Goal: Obtain resource: Obtain resource

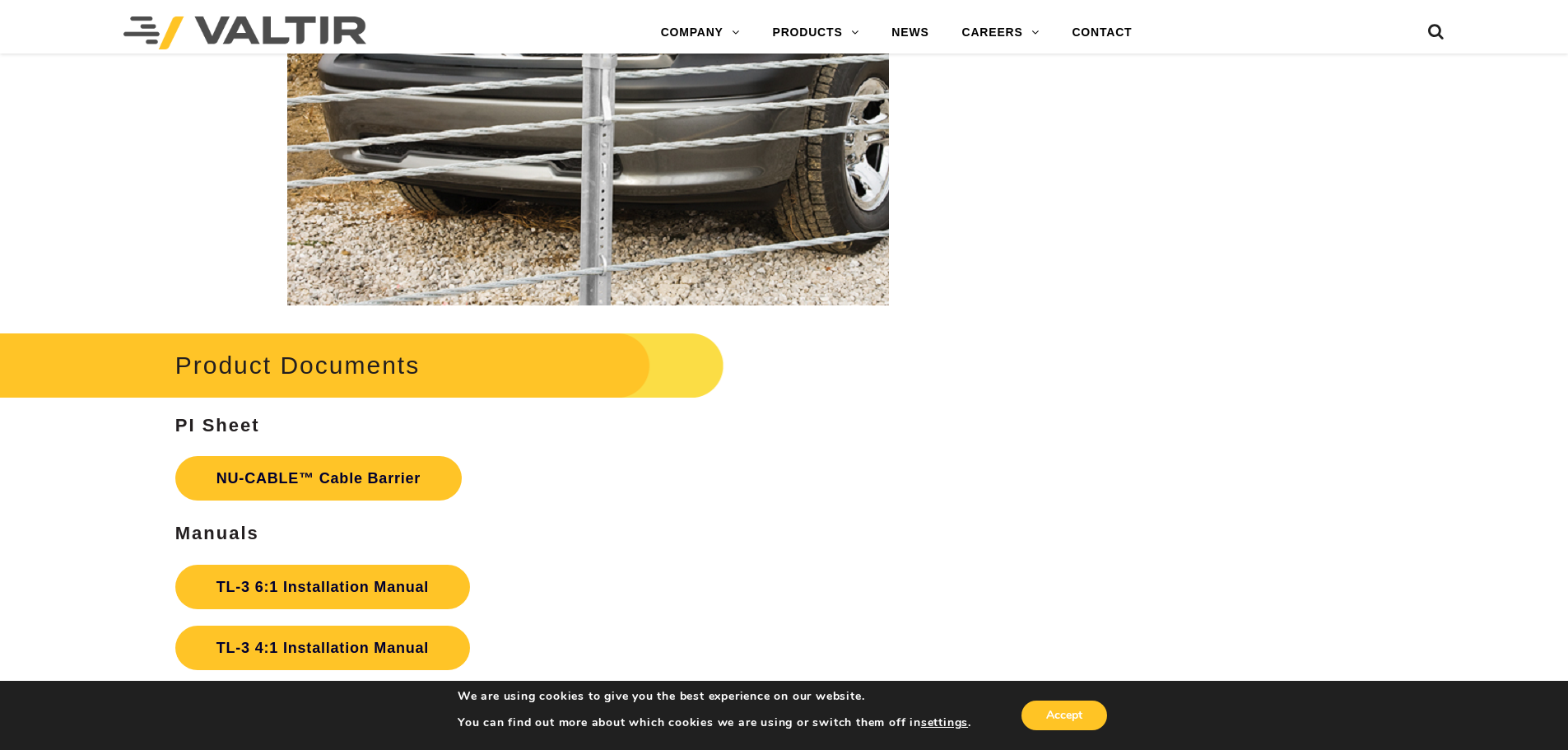
scroll to position [3292, 0]
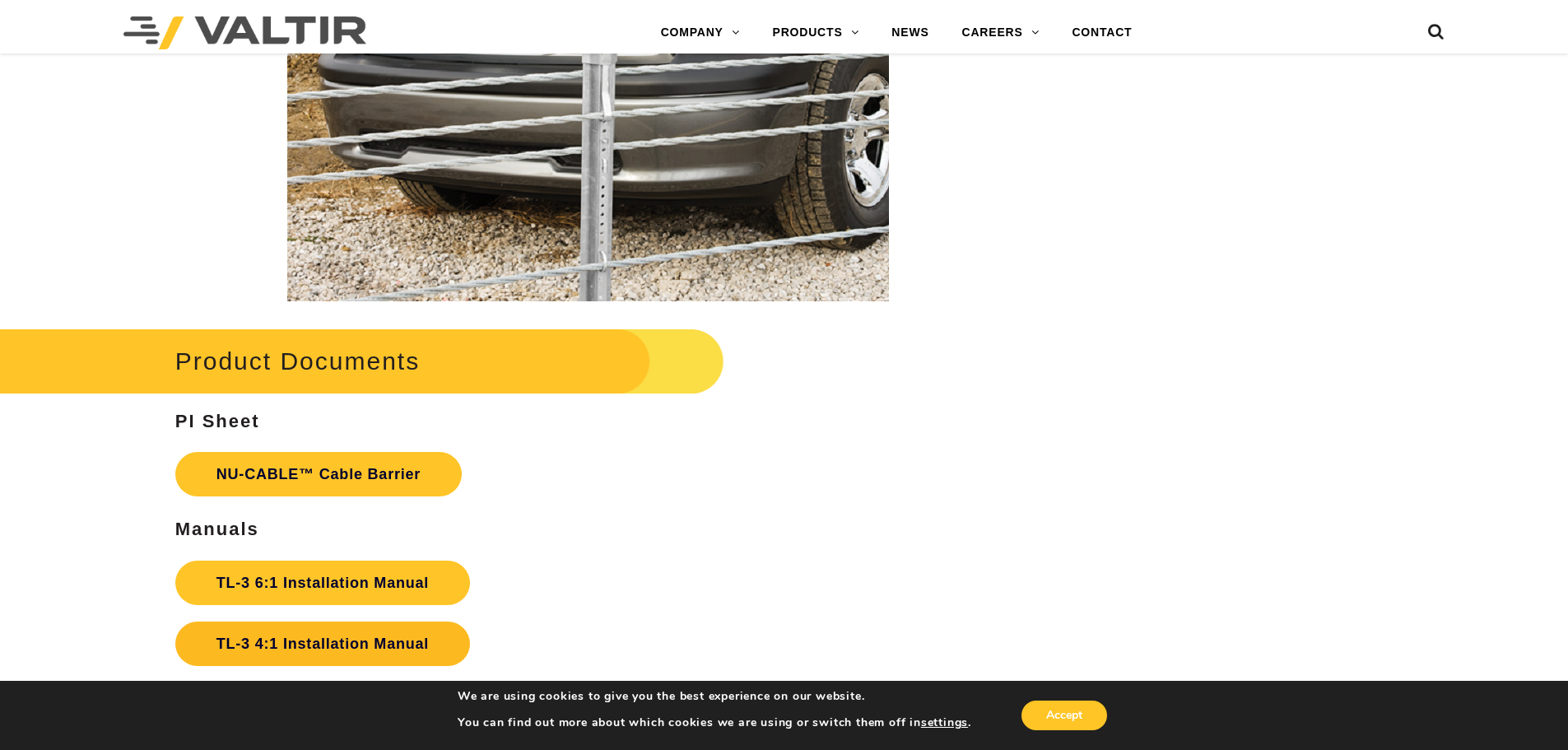
click at [326, 635] on link "TL-3 4:1 Installation Manual" at bounding box center [323, 644] width 294 height 45
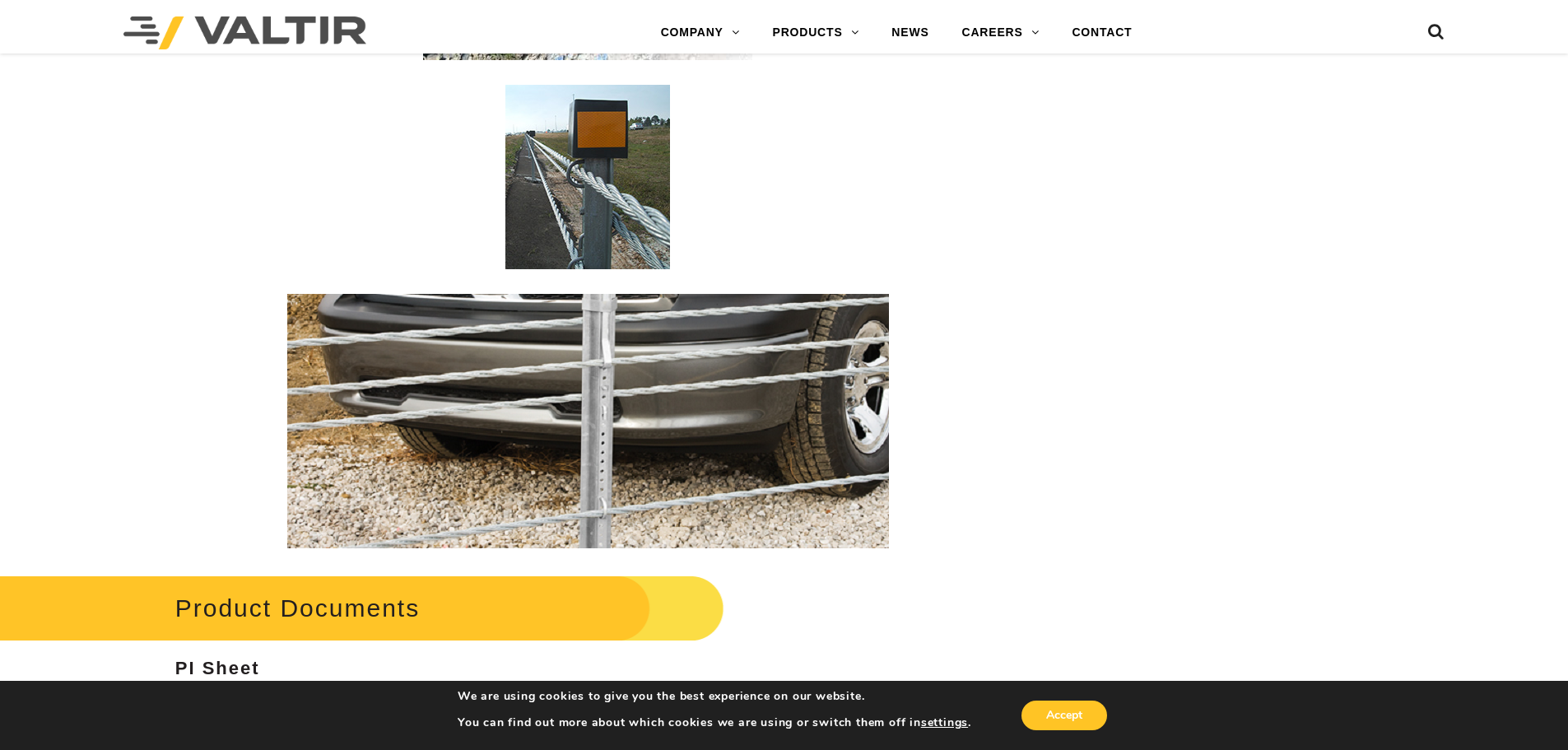
scroll to position [3622, 0]
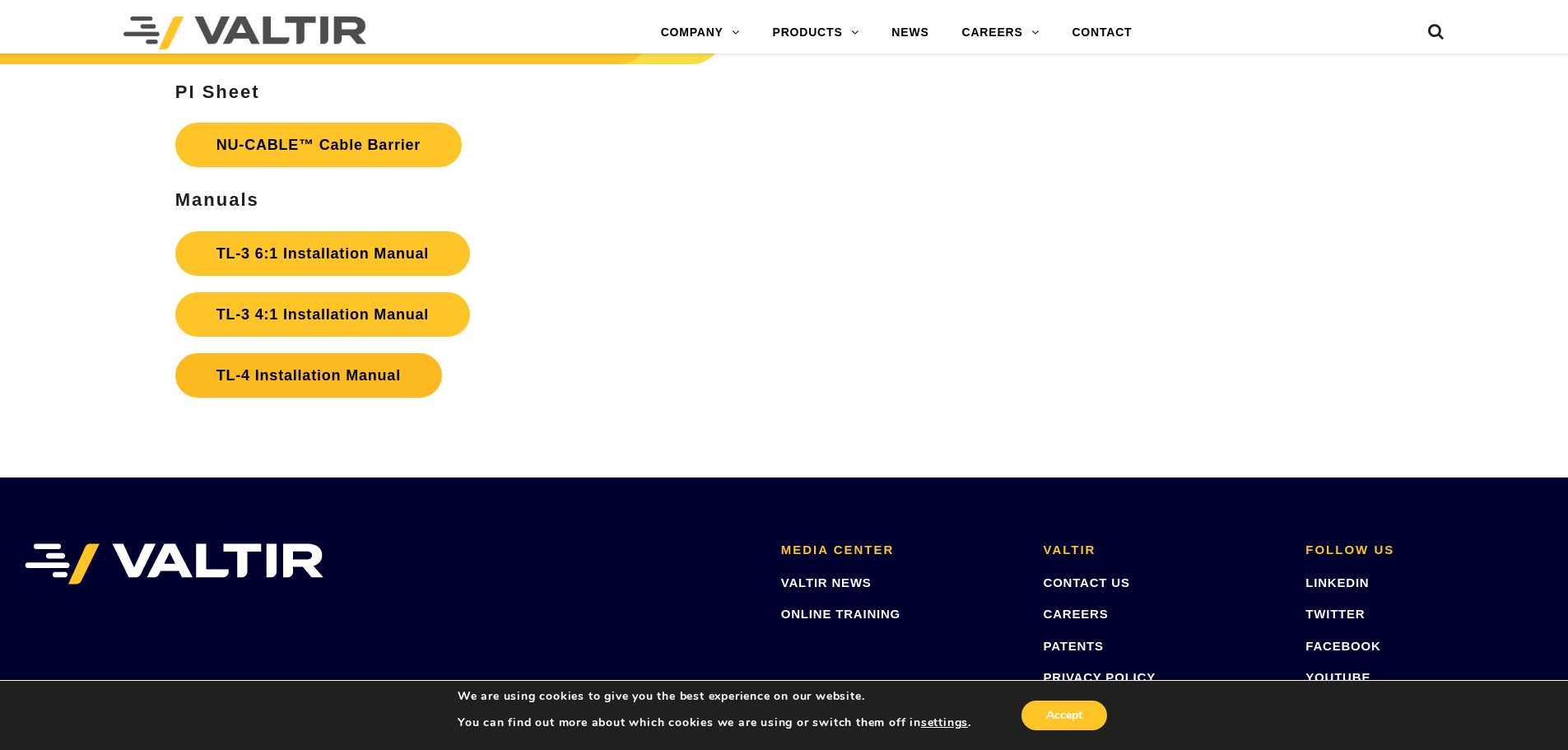
click at [313, 368] on link "TL-4 Installation Manual" at bounding box center [308, 375] width 267 height 45
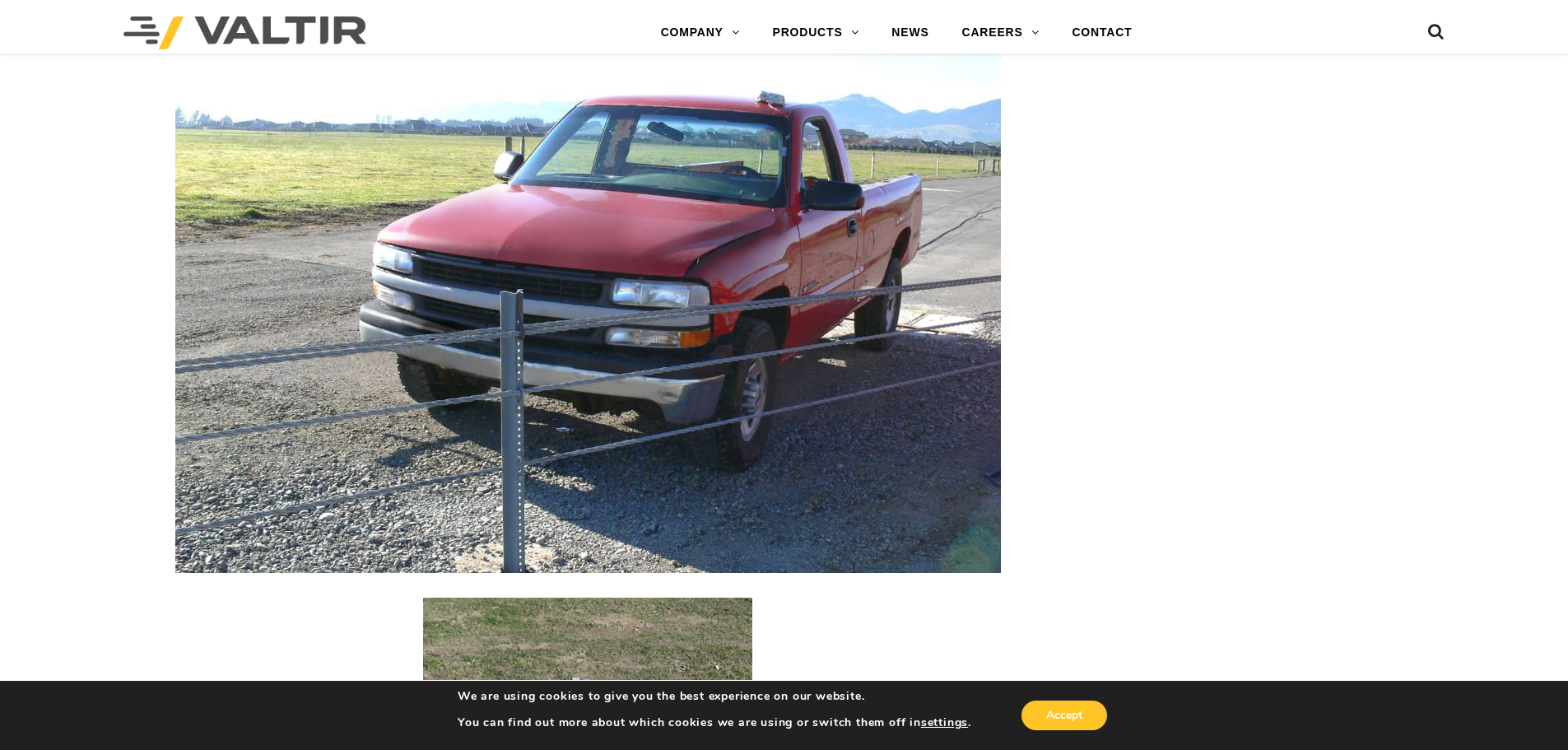
scroll to position [1646, 0]
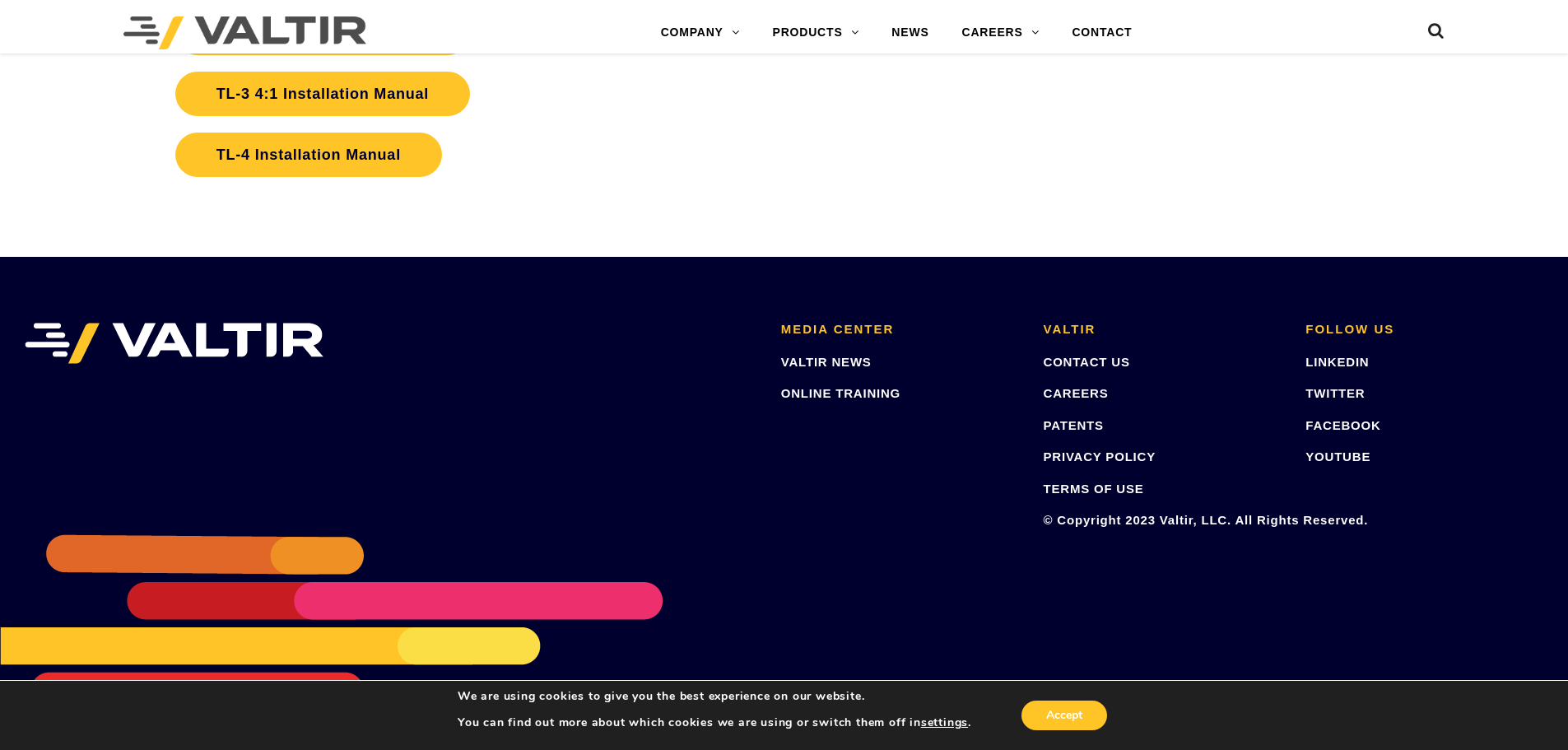
scroll to position [3843, 0]
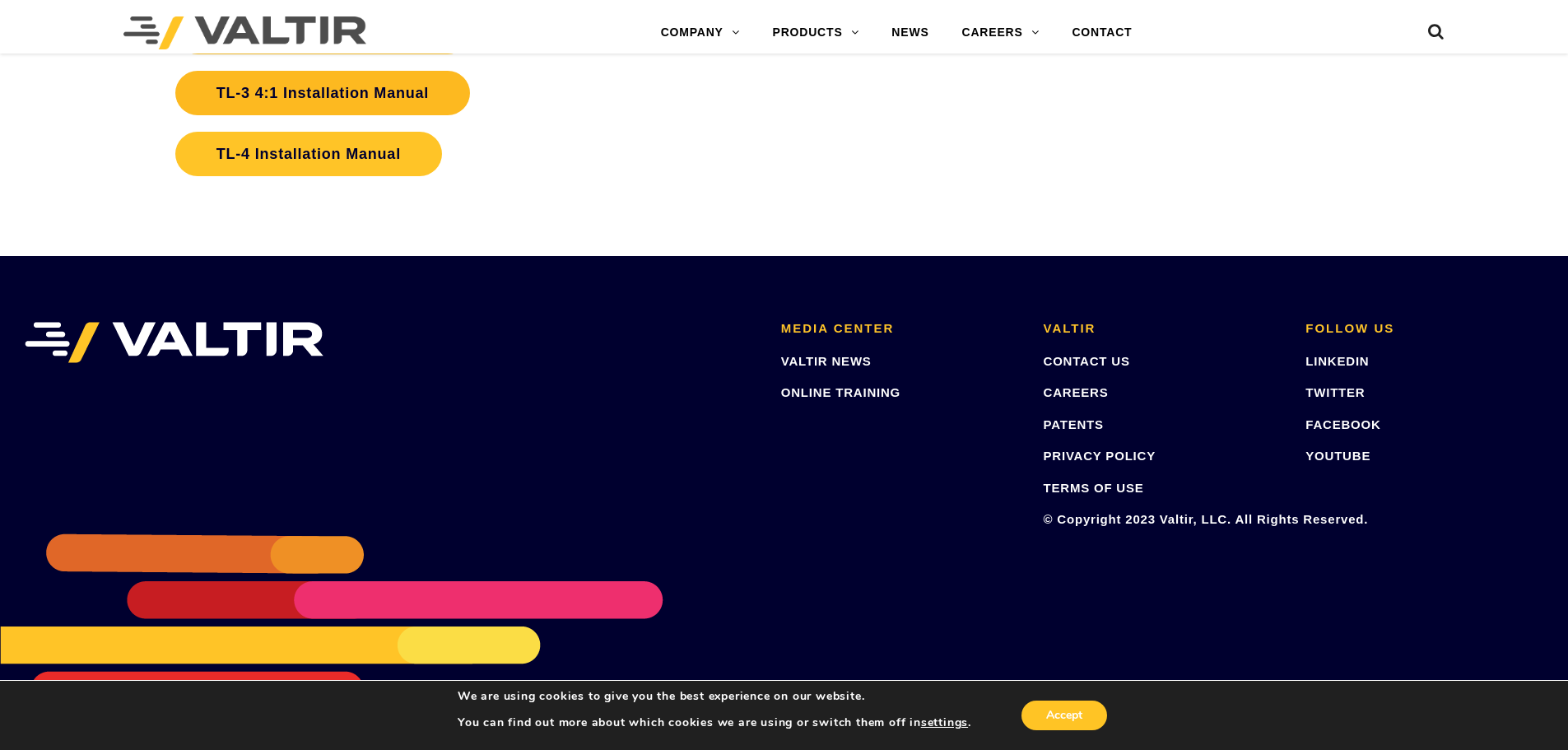
drag, startPoint x: 317, startPoint y: 147, endPoint x: 344, endPoint y: 84, distance: 68.5
drag, startPoint x: 344, startPoint y: 84, endPoint x: 255, endPoint y: 140, distance: 105.2
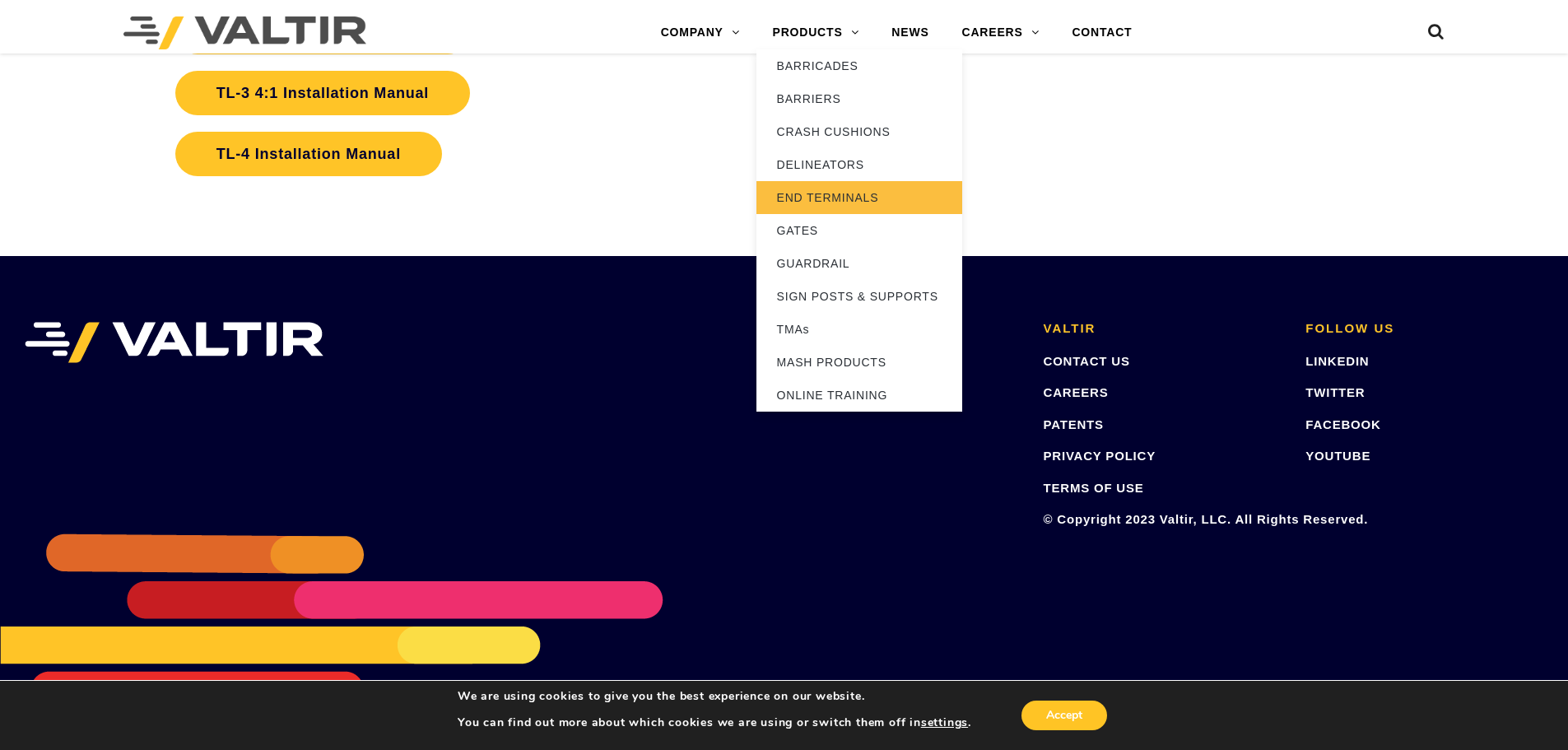
click at [826, 197] on link "END TERMINALS" at bounding box center [859, 197] width 206 height 33
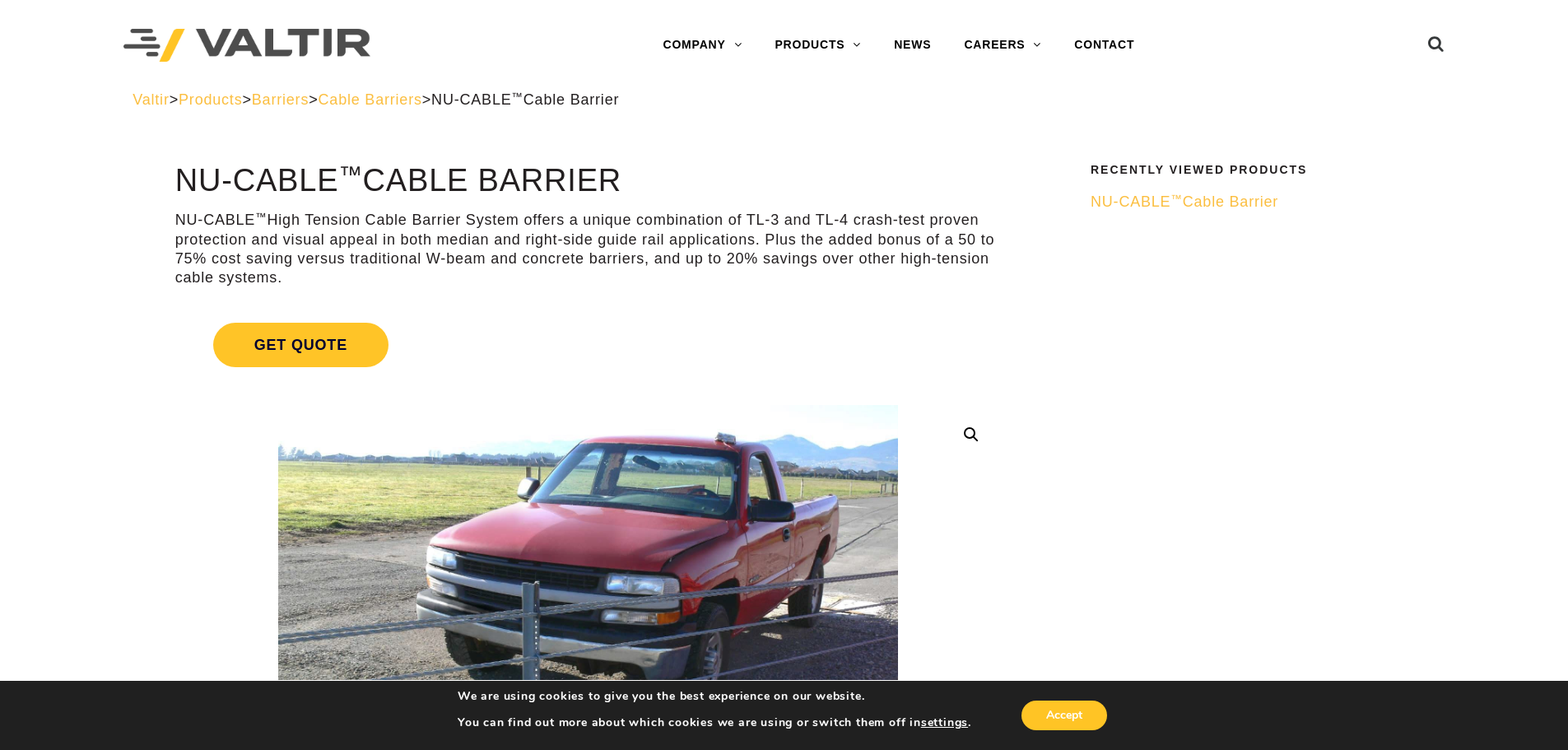
click at [1148, 196] on span "NU-CABLE ™ Cable Barrier" at bounding box center [1185, 201] width 188 height 16
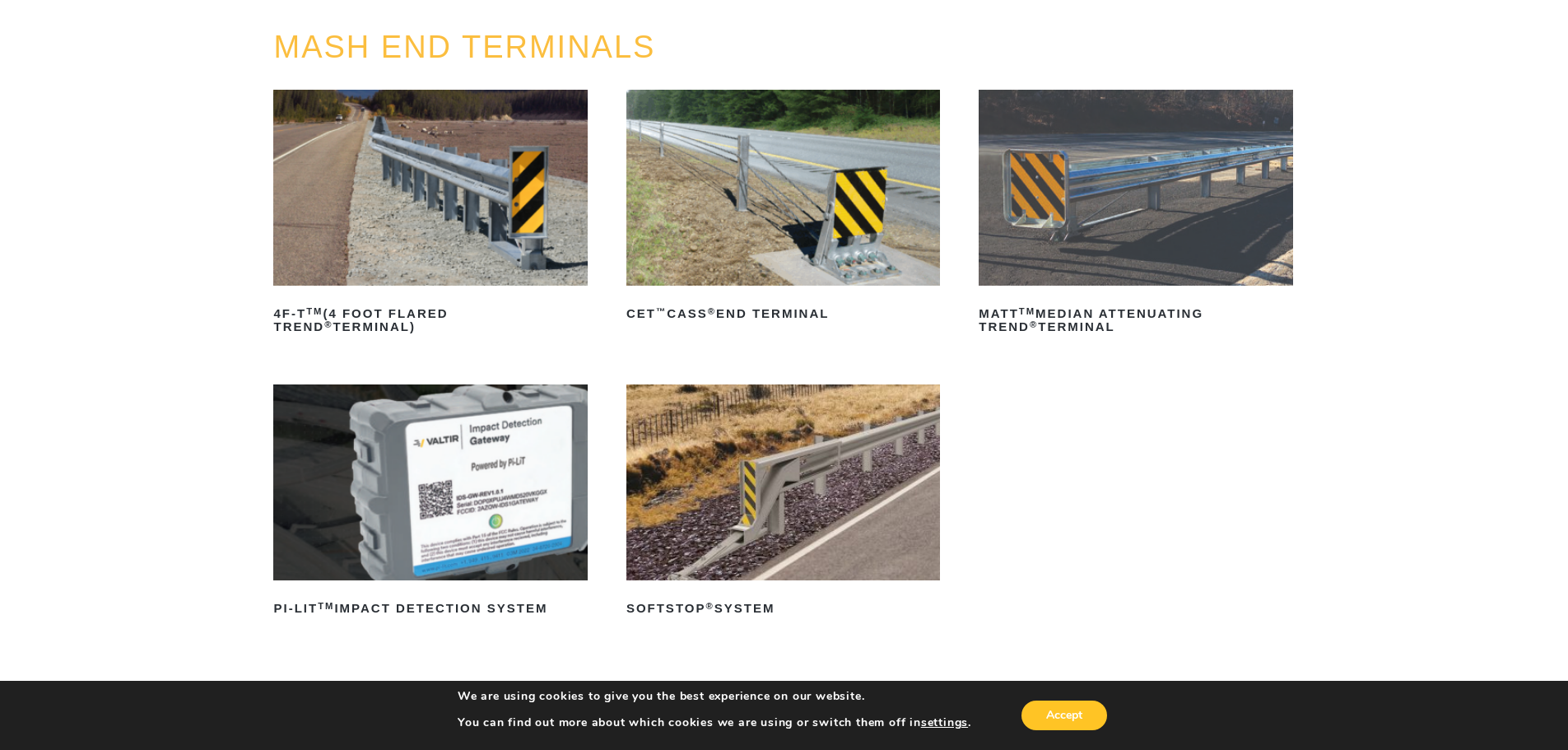
scroll to position [247, 0]
